Goal: Answer question/provide support: Share knowledge or assist other users

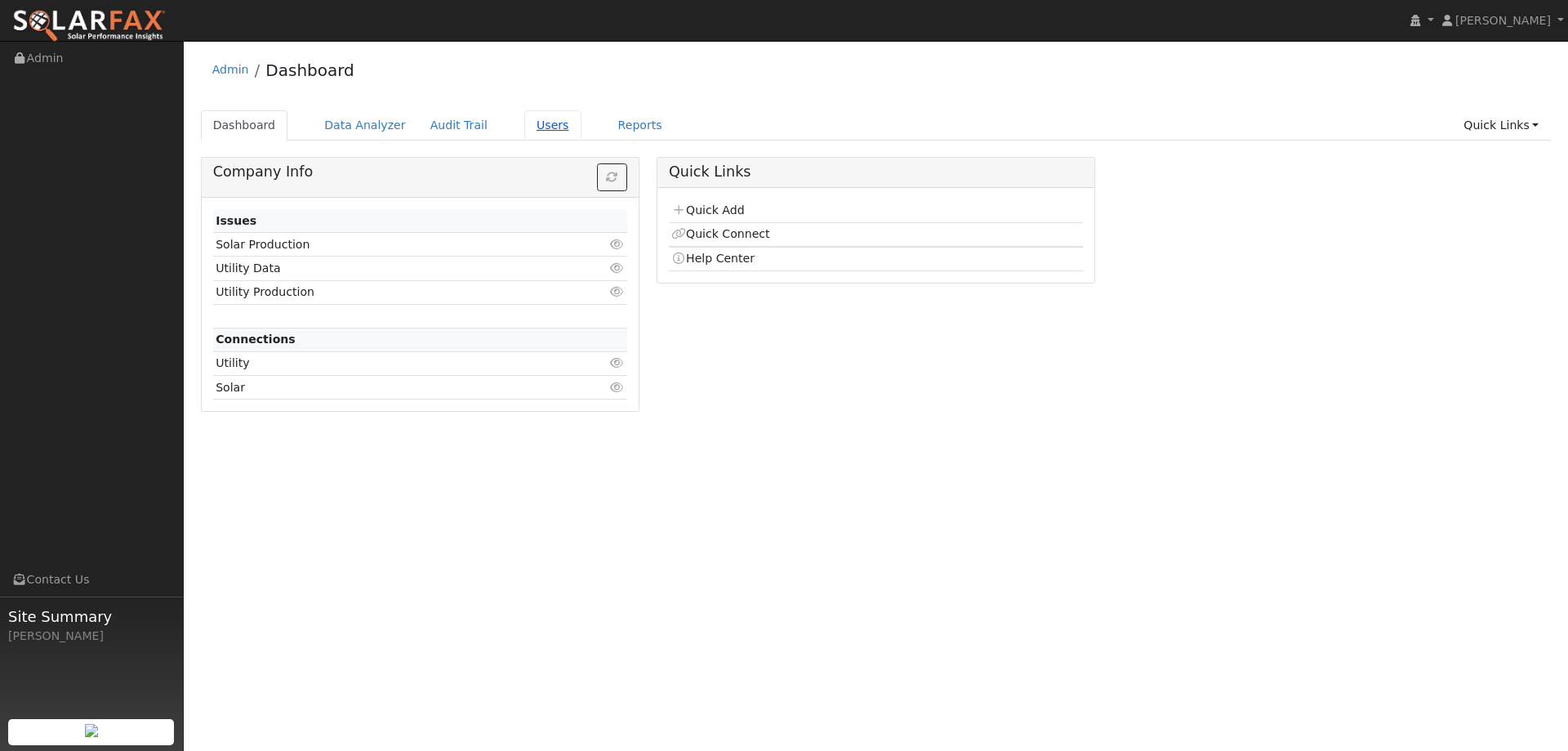
click at [541, 130] on link "Users" at bounding box center [553, 125] width 57 height 31
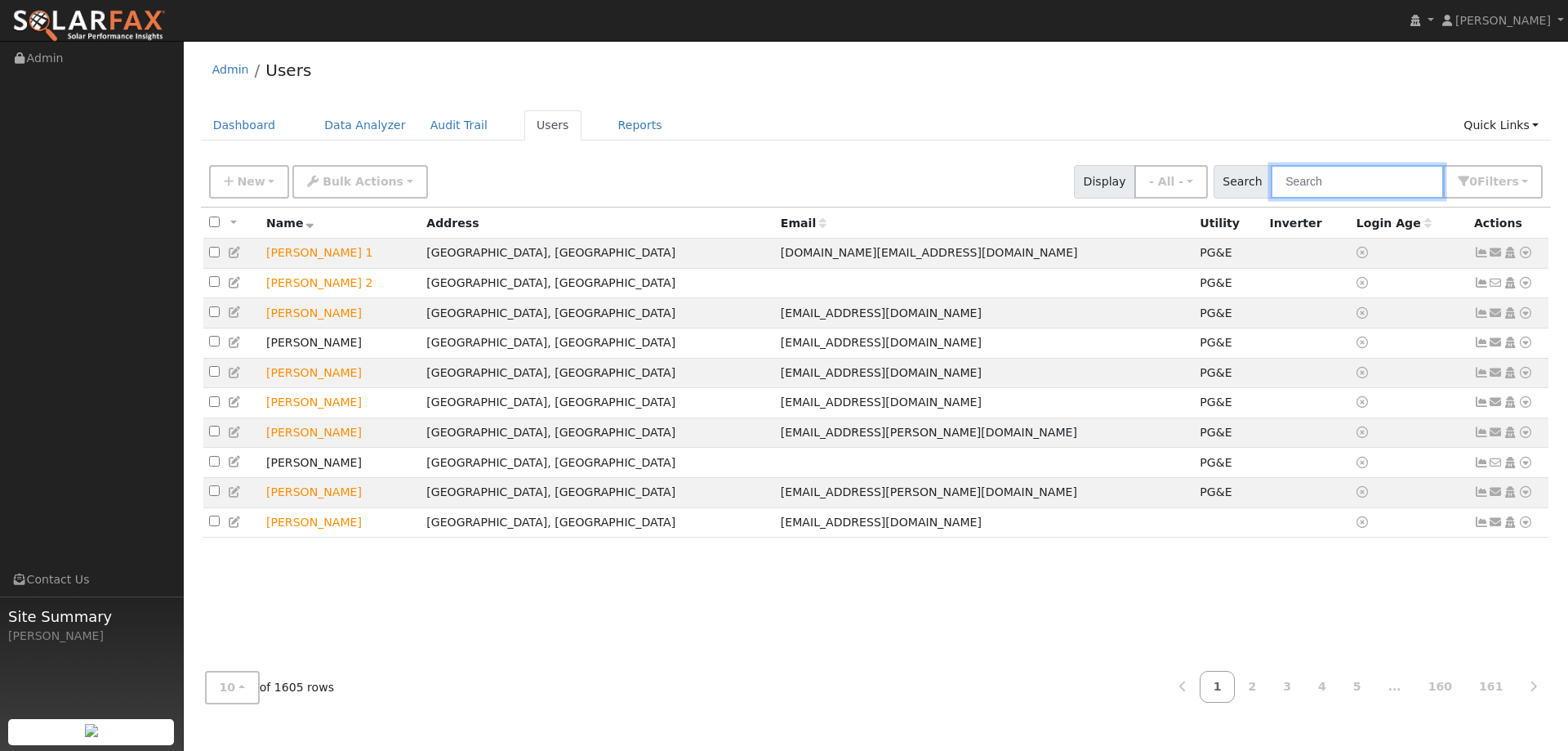
click at [1400, 186] on input "text" at bounding box center [1357, 182] width 173 height 33
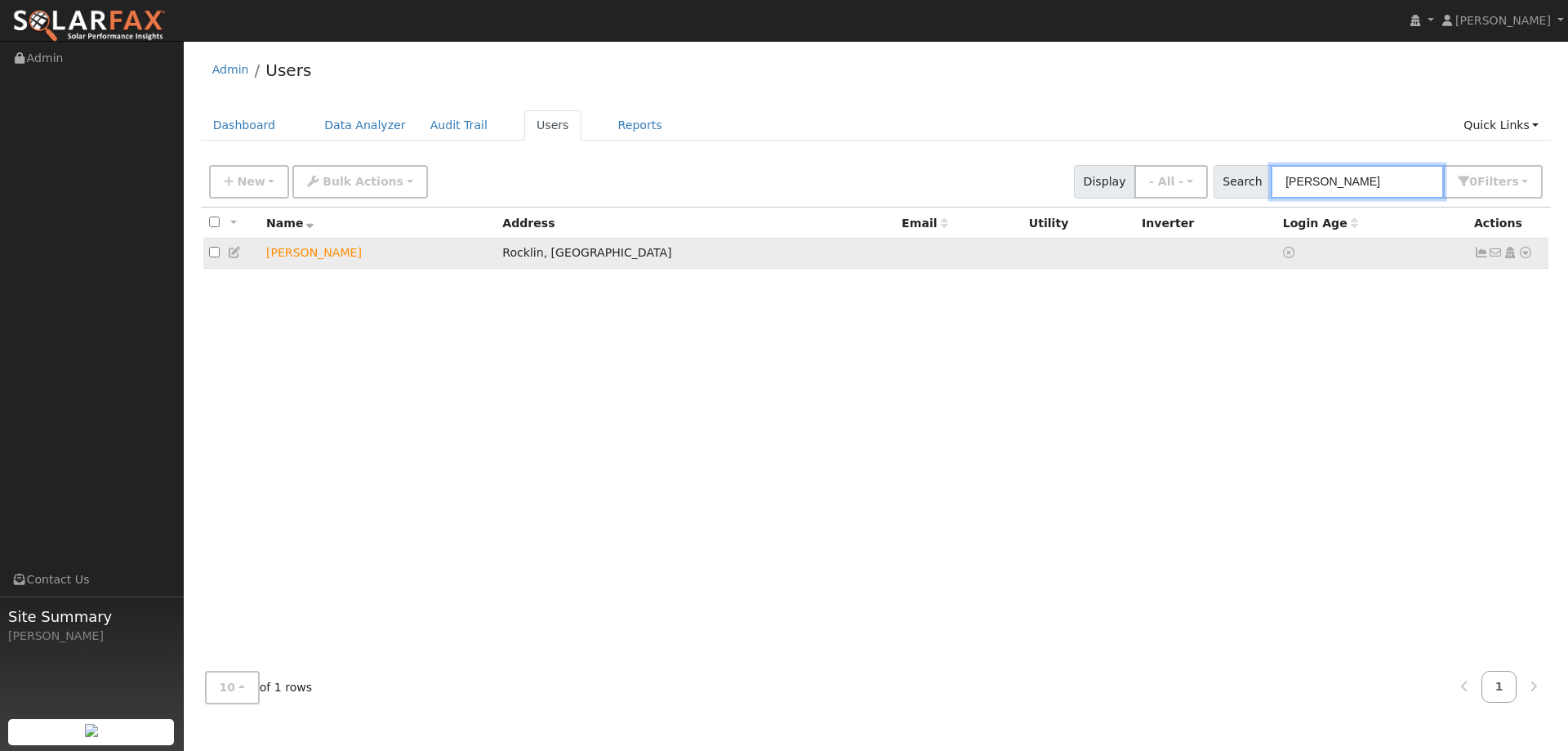
type input "[PERSON_NAME]"
click at [1531, 251] on icon at bounding box center [1525, 253] width 15 height 12
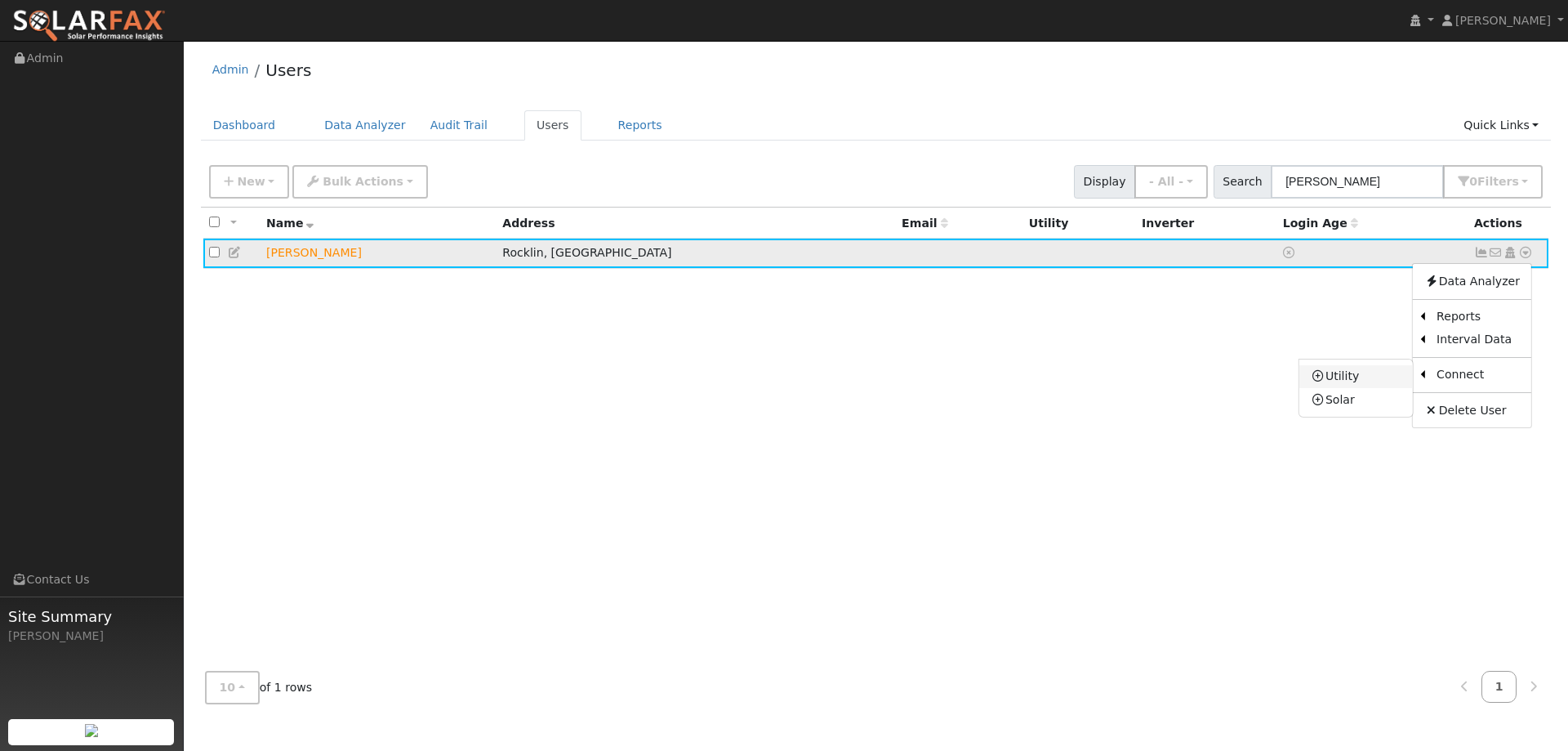
click at [1368, 387] on link "Utility" at bounding box center [1356, 376] width 113 height 23
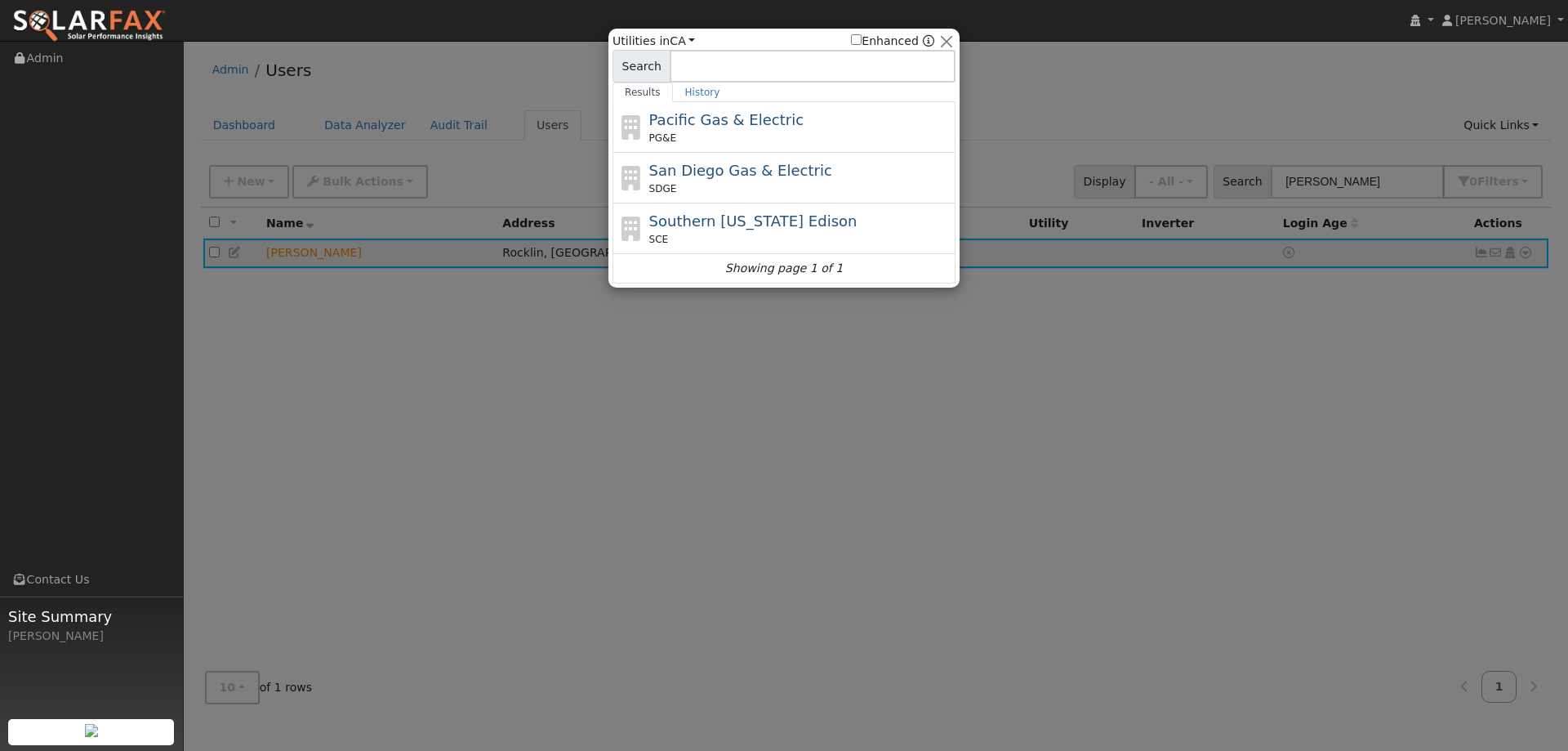
click at [752, 117] on span "Pacific Gas & Electric" at bounding box center [726, 119] width 154 height 17
